Goal: Task Accomplishment & Management: Use online tool/utility

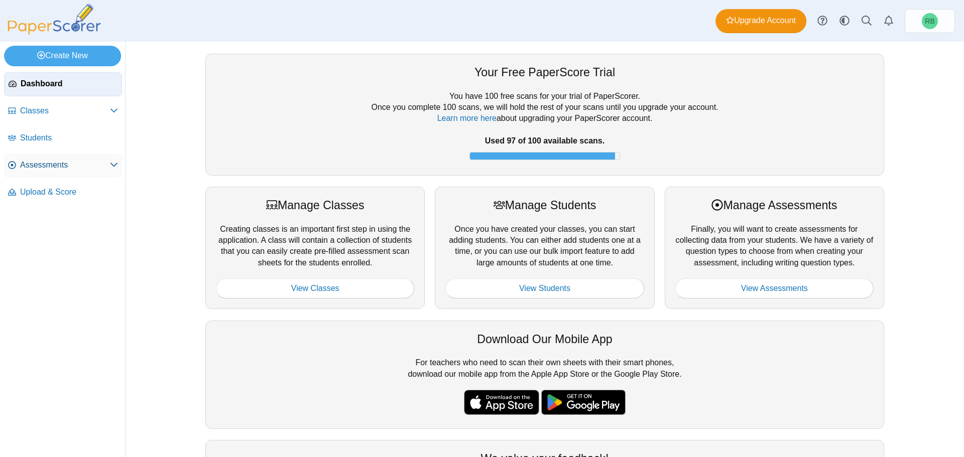
click at [52, 170] on span "Assessments" at bounding box center [65, 165] width 90 height 11
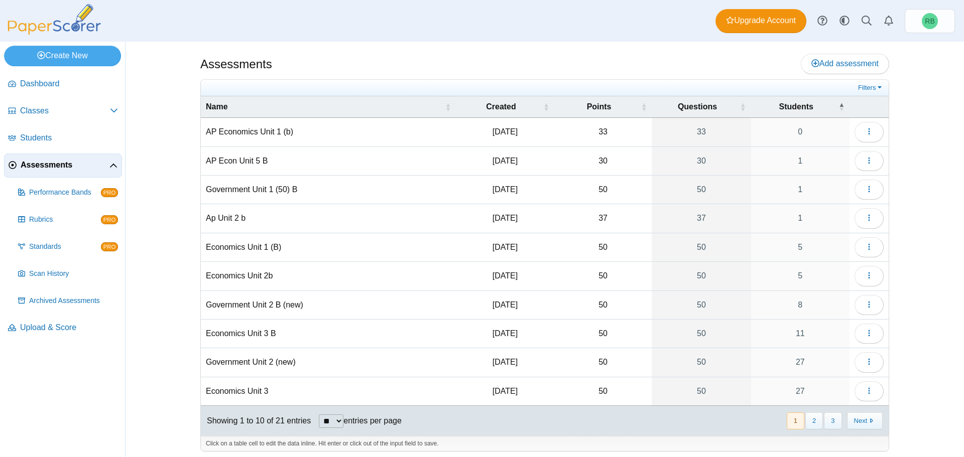
scroll to position [4, 0]
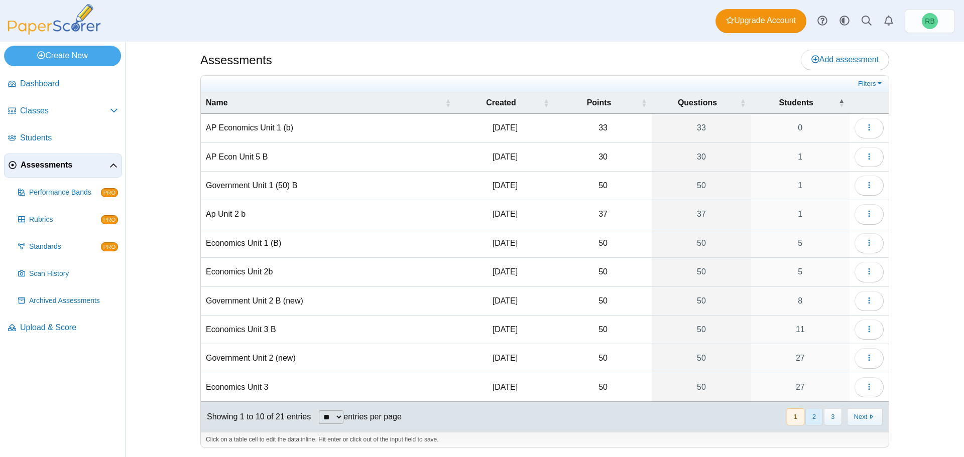
click at [817, 415] on button "2" at bounding box center [814, 417] width 18 height 17
drag, startPoint x: 788, startPoint y: 420, endPoint x: 734, endPoint y: 409, distance: 55.3
click at [789, 419] on button "1" at bounding box center [796, 417] width 18 height 17
click at [867, 246] on icon "button" at bounding box center [869, 243] width 8 height 8
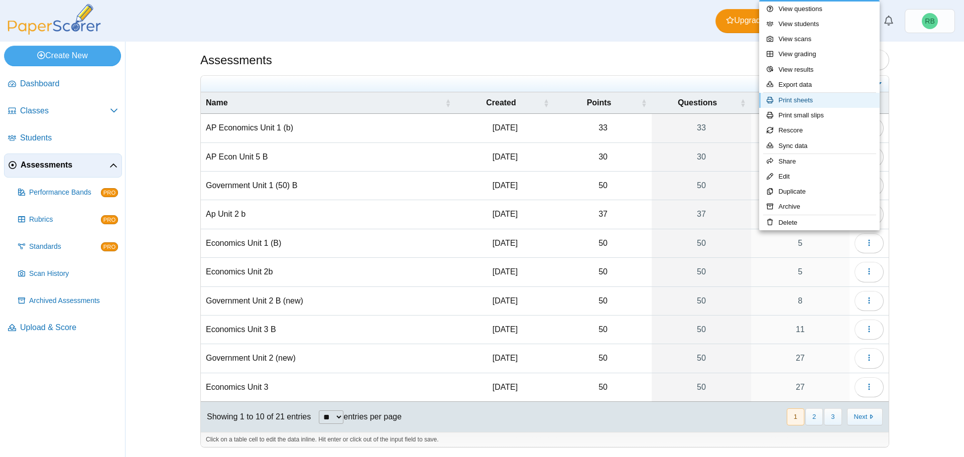
click at [815, 100] on link "Print sheets" at bounding box center [819, 100] width 121 height 15
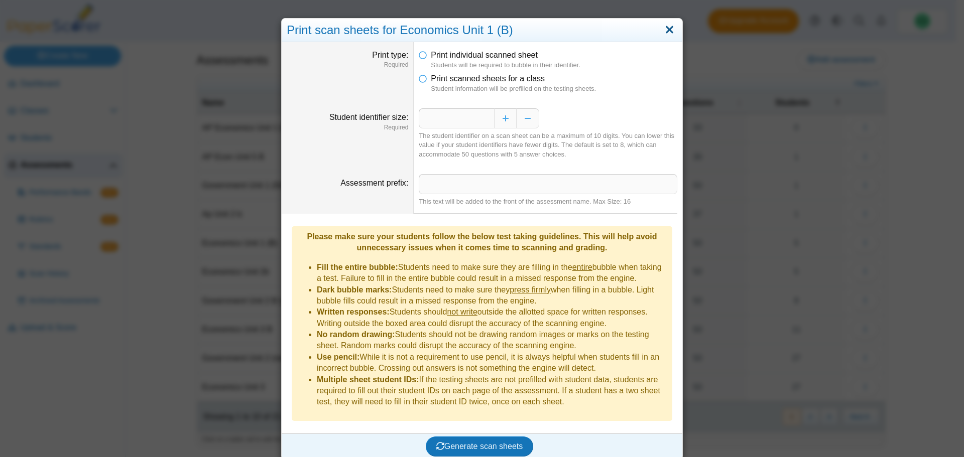
click at [667, 28] on link "Close" at bounding box center [670, 30] width 16 height 17
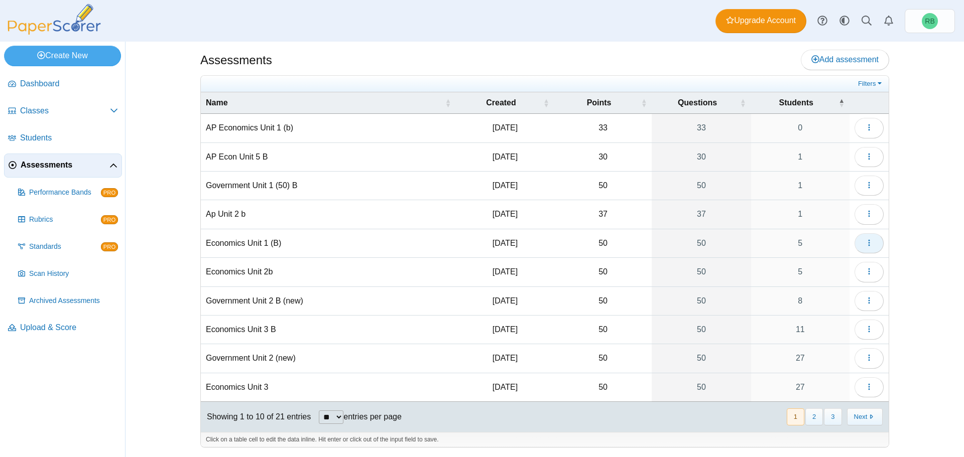
click at [869, 243] on icon "button" at bounding box center [869, 243] width 8 height 8
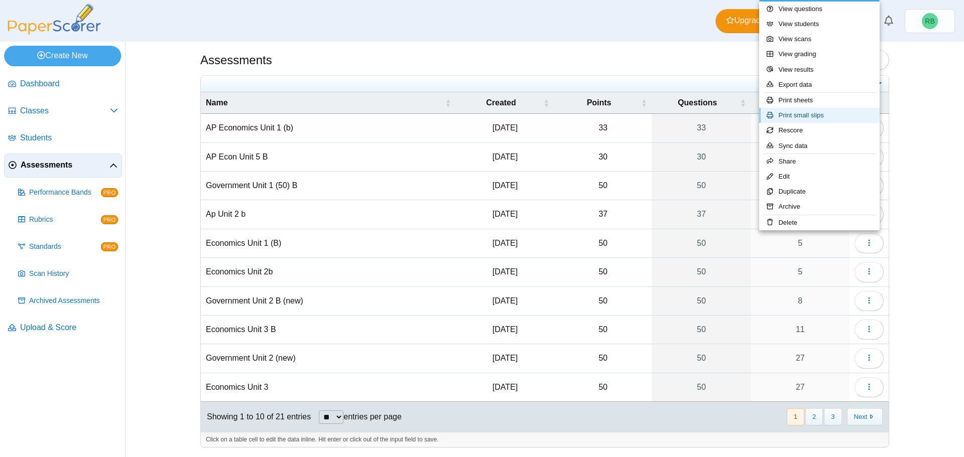
click at [827, 114] on link "Print small slips" at bounding box center [819, 115] width 121 height 15
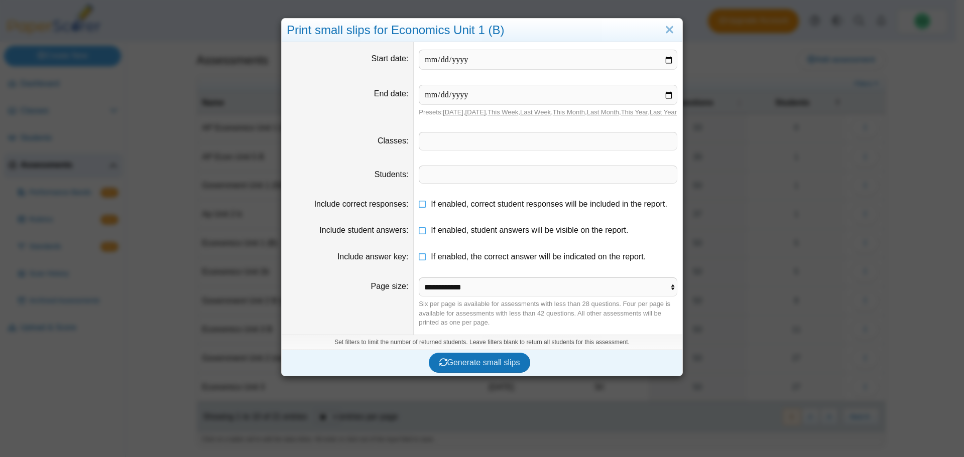
click at [440, 183] on span at bounding box center [548, 174] width 258 height 17
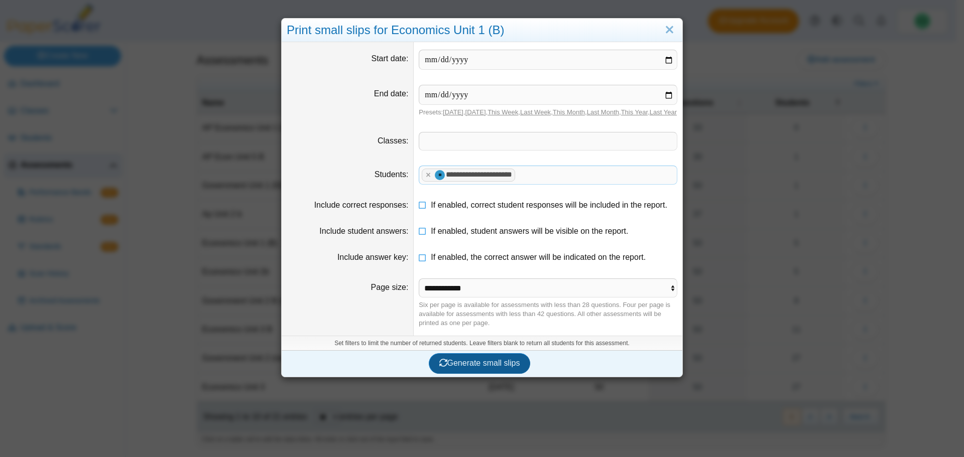
click at [485, 374] on button "Generate small slips" at bounding box center [480, 364] width 102 height 20
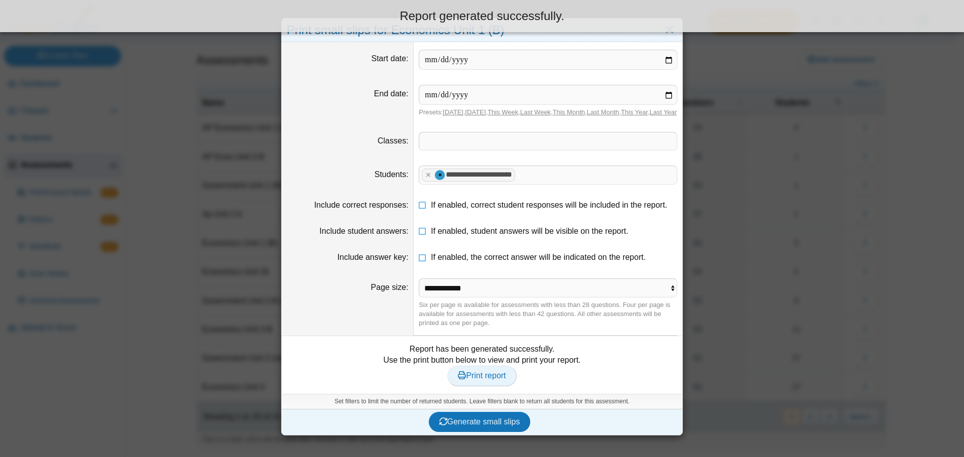
click at [486, 380] on span "Print report" at bounding box center [482, 376] width 48 height 9
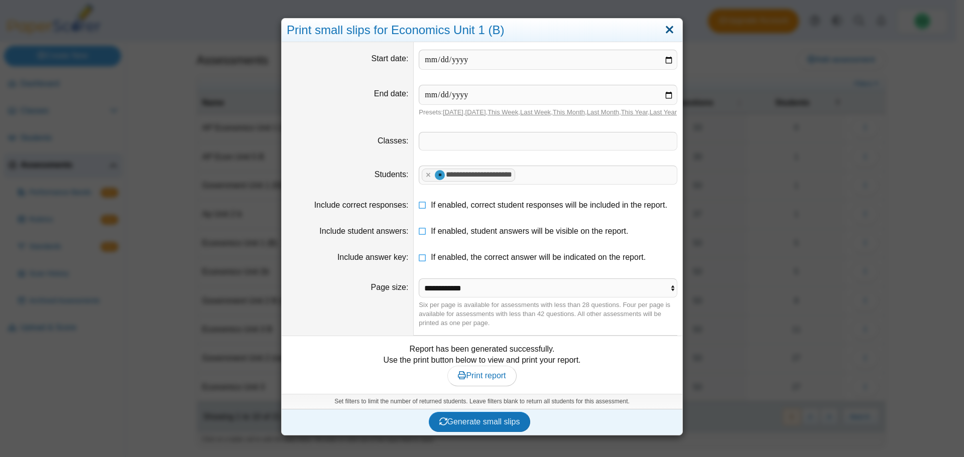
click at [666, 32] on link "Close" at bounding box center [670, 30] width 16 height 17
